Goal: Information Seeking & Learning: Check status

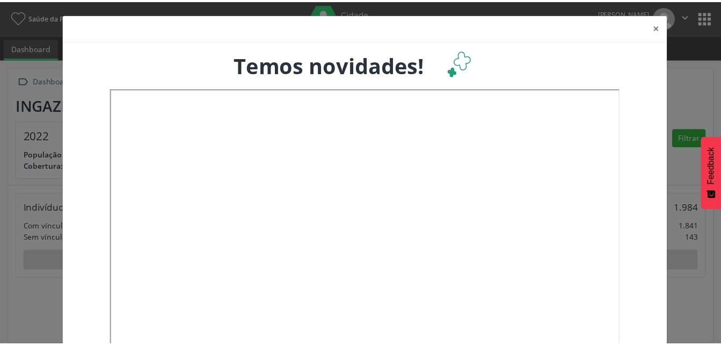
scroll to position [178, 237]
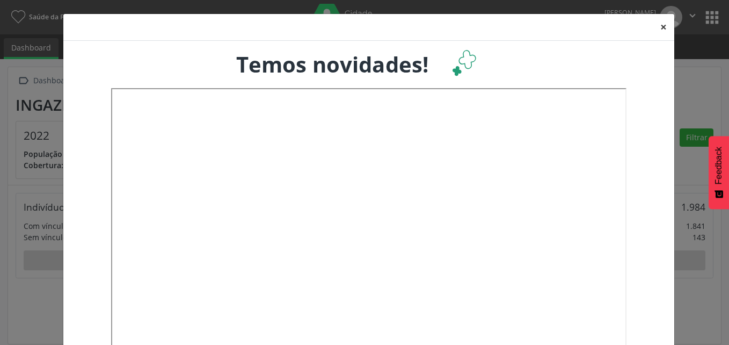
click at [657, 26] on button "×" at bounding box center [663, 27] width 21 height 26
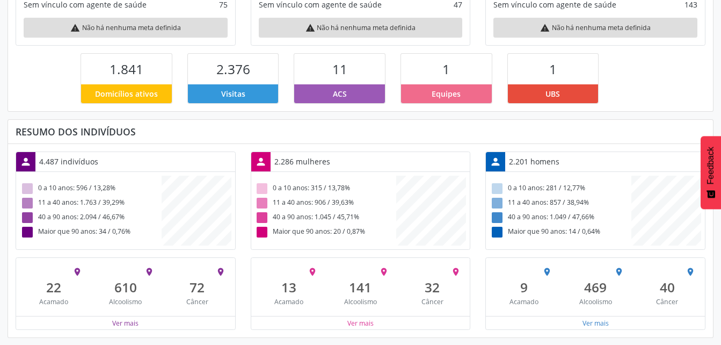
scroll to position [233, 0]
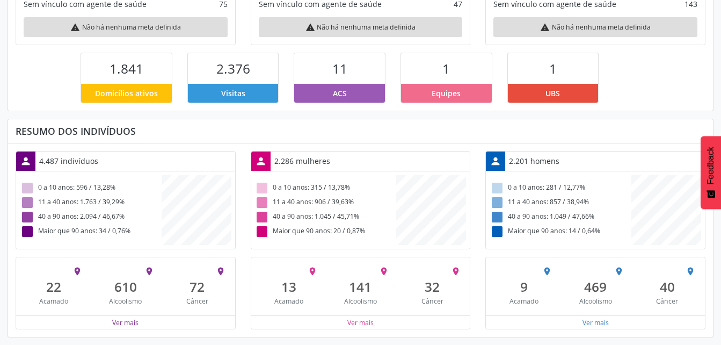
click at [353, 82] on div "11" at bounding box center [339, 68] width 91 height 31
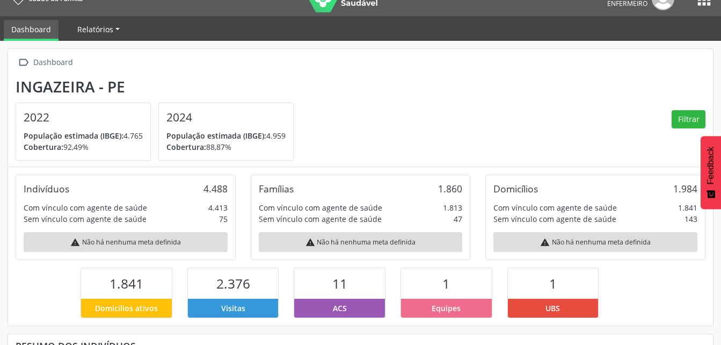
scroll to position [0, 0]
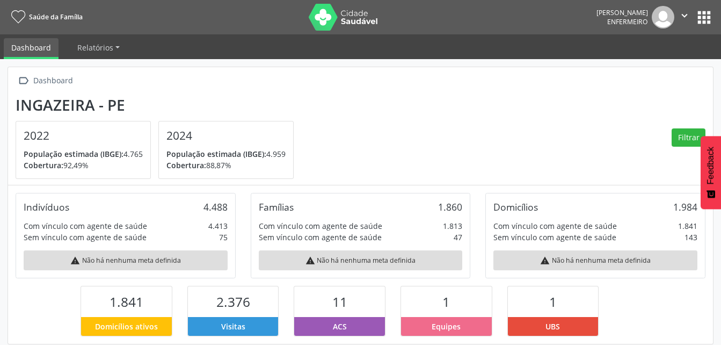
click at [30, 50] on link "Dashboard" at bounding box center [31, 48] width 55 height 21
drag, startPoint x: 130, startPoint y: 46, endPoint x: 122, endPoint y: 46, distance: 8.0
click at [128, 46] on ul "Dashboard Relatórios Desfechos da visita" at bounding box center [360, 46] width 721 height 25
click at [119, 46] on link "Relatórios" at bounding box center [98, 47] width 57 height 19
click at [701, 13] on button "apps" at bounding box center [703, 17] width 19 height 19
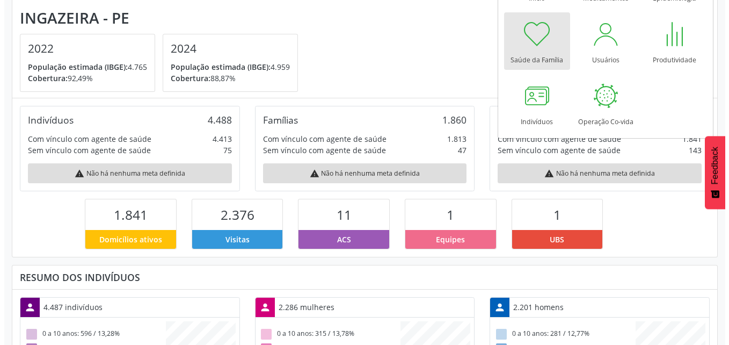
scroll to position [107, 0]
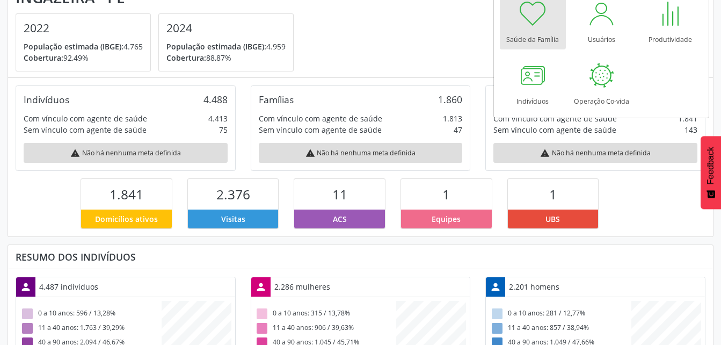
click at [407, 18] on section "Ingazeira - PE 2022 População estimada (IBGE): 4.765 Cobertura: 92,49% 2024 Pop…" at bounding box center [361, 30] width 690 height 83
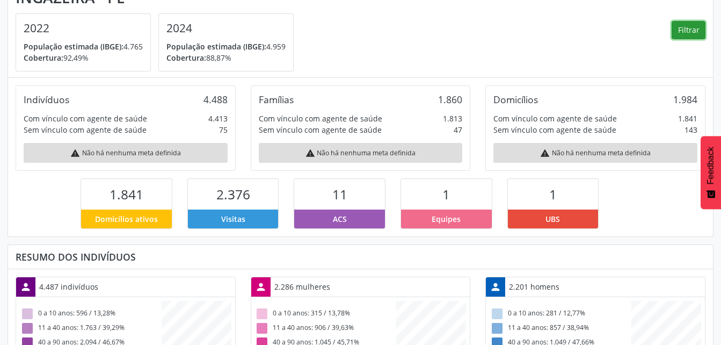
click at [700, 30] on button "Filtrar" at bounding box center [688, 30] width 34 height 18
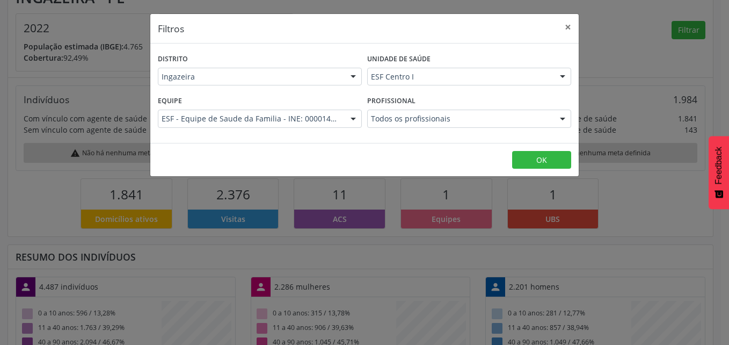
click at [361, 115] on div at bounding box center [353, 119] width 16 height 18
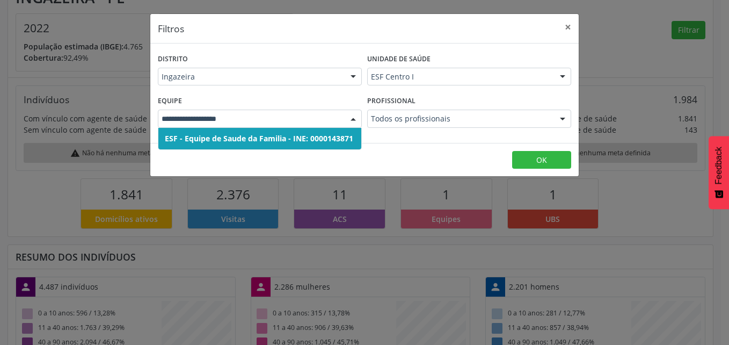
click at [346, 140] on span "ESF - Equipe de Saude da Familia - INE: 0000143871" at bounding box center [259, 138] width 188 height 10
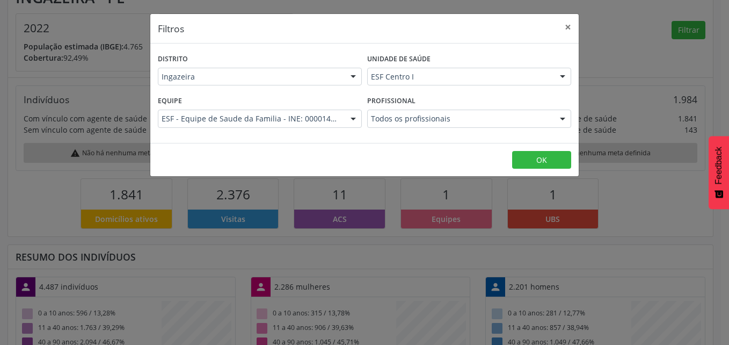
click at [632, 73] on div "Filtros × Distrito Ingazeira Ingazeira Nenhum resultado encontrado para: " " Nã…" at bounding box center [364, 172] width 729 height 345
click at [551, 157] on button "OK" at bounding box center [541, 160] width 59 height 18
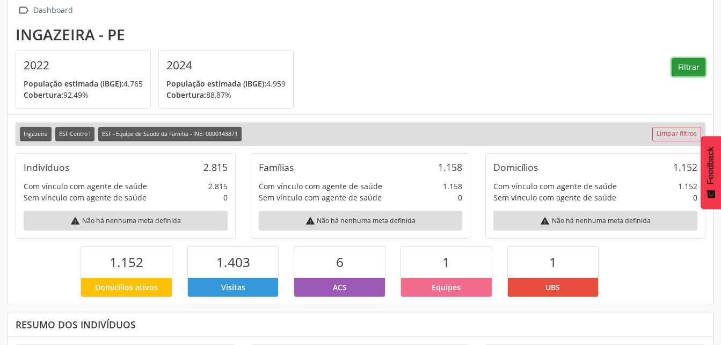
scroll to position [0, 0]
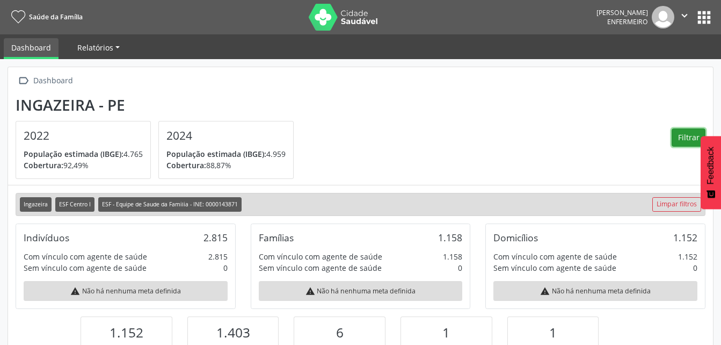
click at [113, 45] on link "Relatórios" at bounding box center [98, 47] width 57 height 19
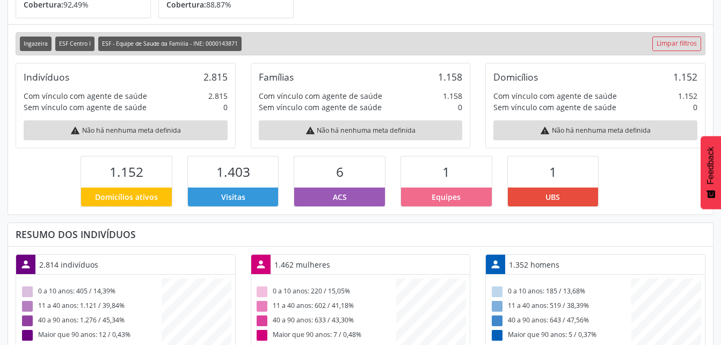
scroll to position [161, 0]
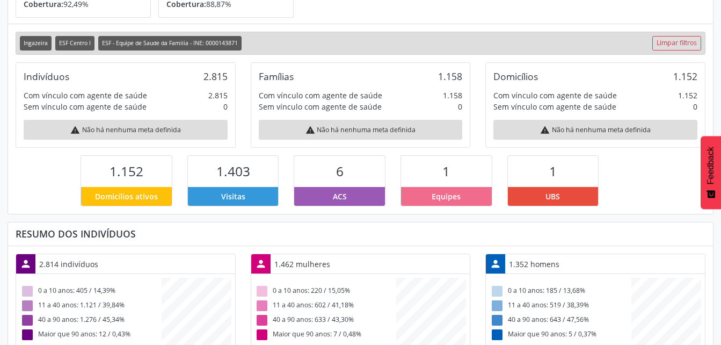
click at [142, 168] on span "1.152" at bounding box center [126, 171] width 34 height 18
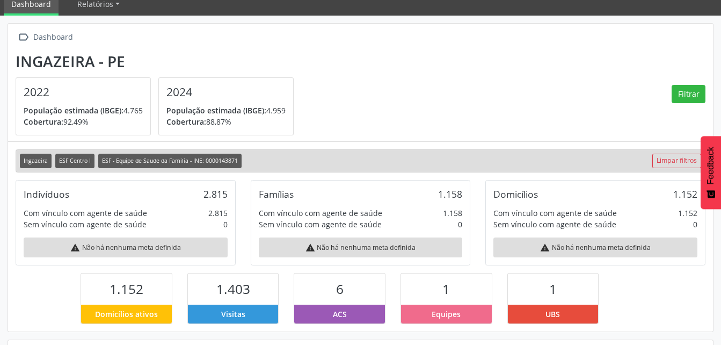
scroll to position [0, 0]
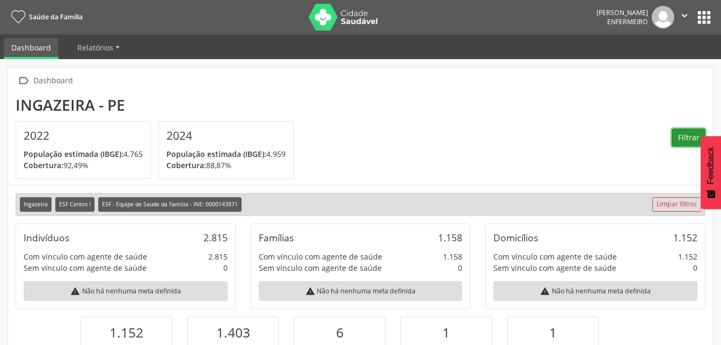
click at [684, 138] on button "Filtrar" at bounding box center [688, 137] width 34 height 18
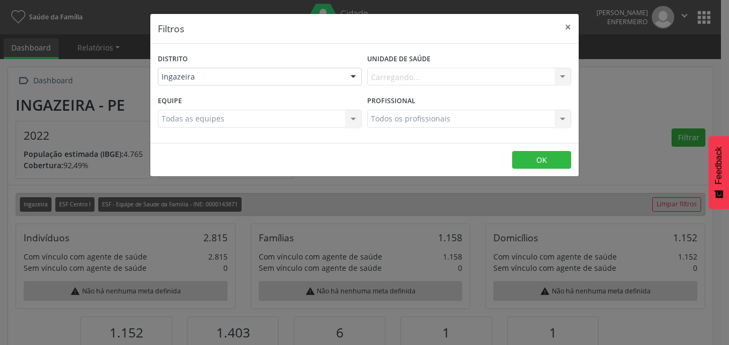
click at [446, 106] on div "Profissional Todos os profissionais Todos os profissionais Nenhum resultado enc…" at bounding box center [468, 114] width 209 height 42
click at [527, 124] on div "Todos os profissionais Todos os profissionais Nenhum resultado encontrado para:…" at bounding box center [469, 118] width 204 height 18
drag, startPoint x: 570, startPoint y: 115, endPoint x: 562, endPoint y: 117, distance: 7.8
click at [566, 117] on div at bounding box center [562, 119] width 16 height 18
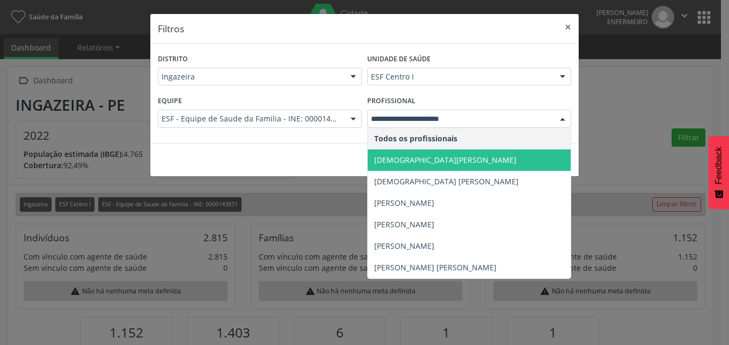
click at [483, 160] on span "[DEMOGRAPHIC_DATA][PERSON_NAME]" at bounding box center [469, 159] width 203 height 21
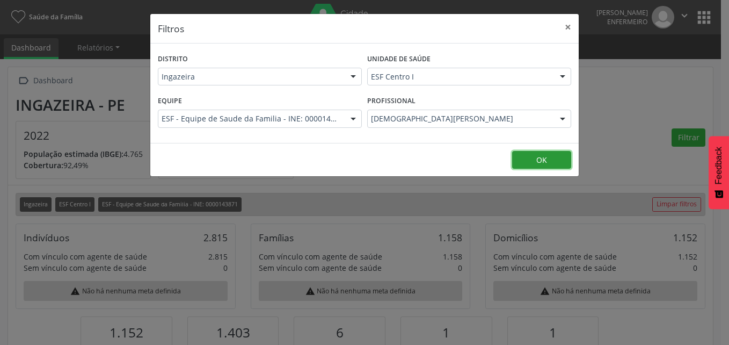
click at [533, 163] on button "OK" at bounding box center [541, 160] width 59 height 18
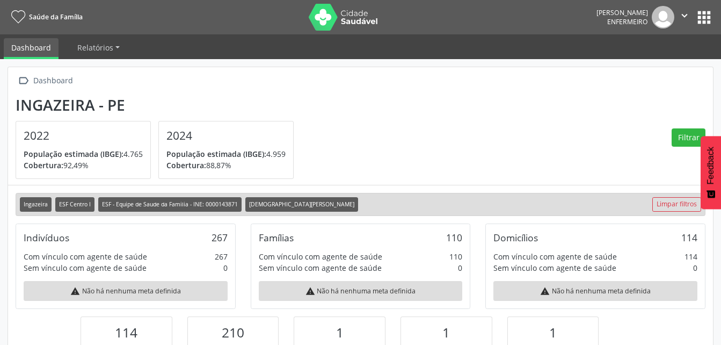
click at [362, 18] on img at bounding box center [344, 17] width 70 height 27
